Goal: Information Seeking & Learning: Learn about a topic

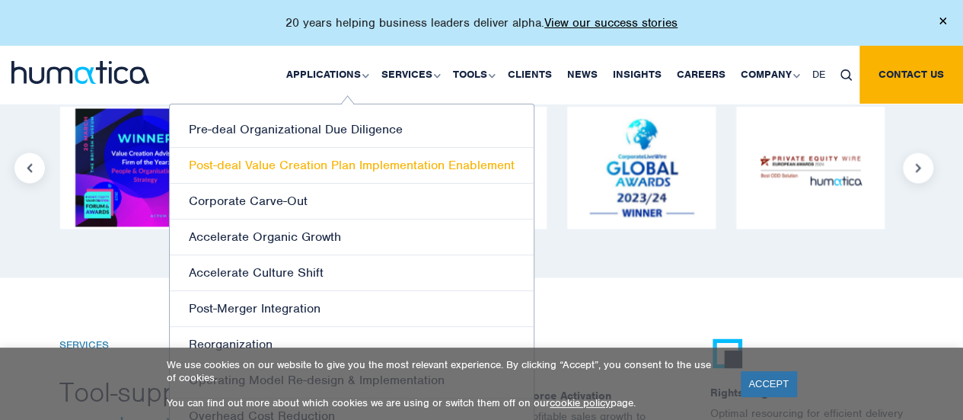
scroll to position [2179, 0]
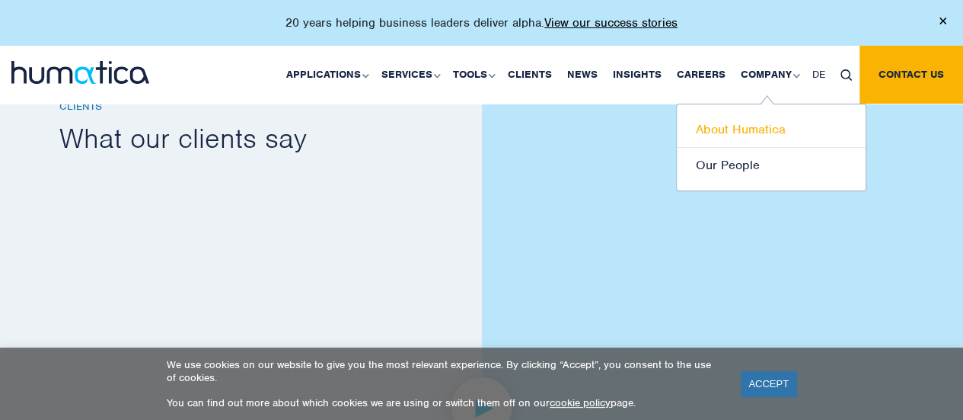
click at [725, 127] on link "About Humatica" at bounding box center [771, 130] width 189 height 36
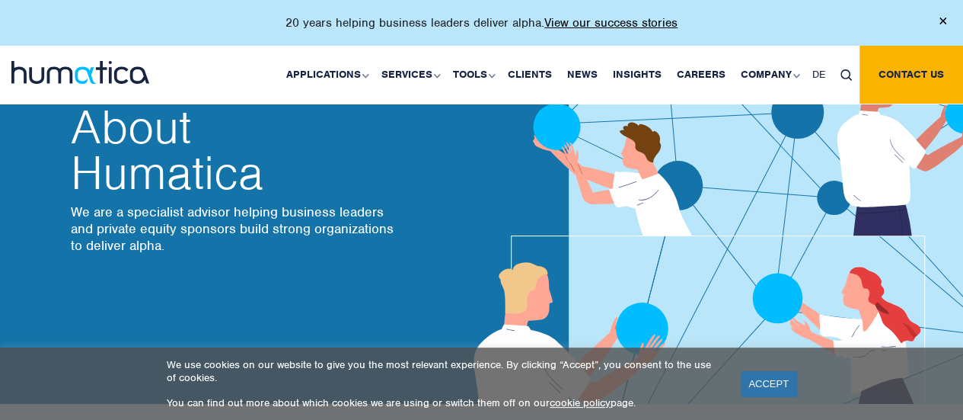
scroll to position [106, 0]
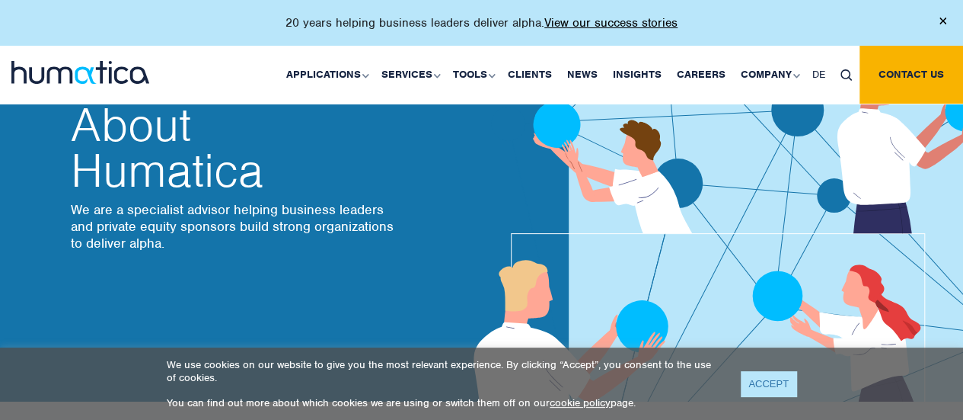
click at [780, 386] on link "ACCEPT" at bounding box center [769, 383] width 56 height 25
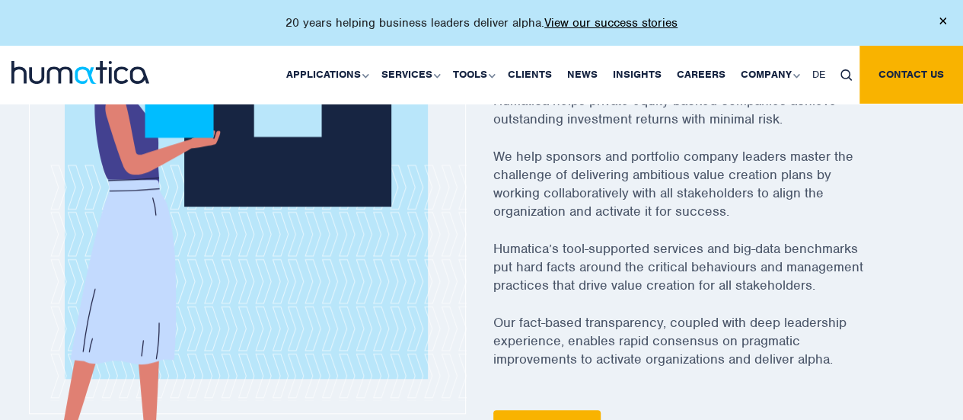
scroll to position [653, 0]
